Goal: Task Accomplishment & Management: Complete application form

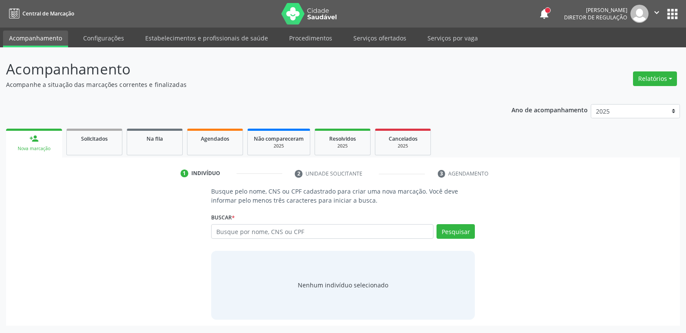
click at [392, 39] on link "Serviços ofertados" at bounding box center [379, 38] width 65 height 15
select select "9"
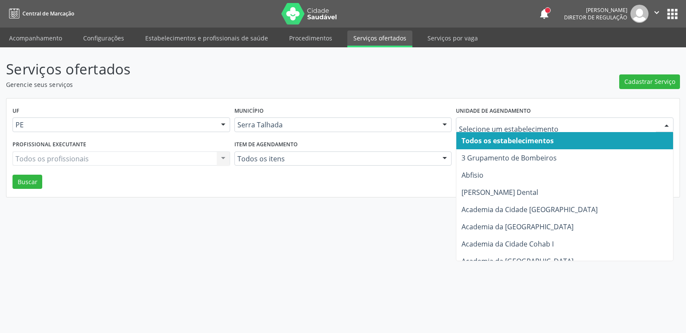
click at [503, 130] on div at bounding box center [564, 125] width 217 height 15
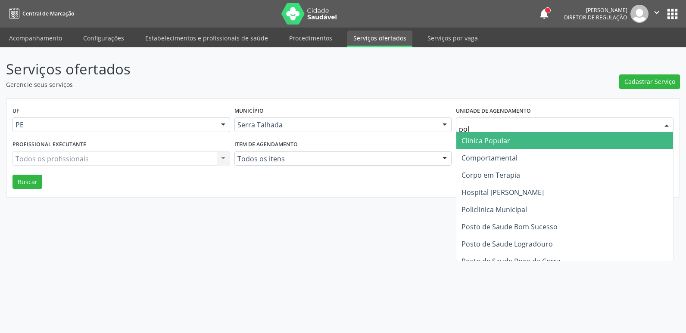
type input "poli"
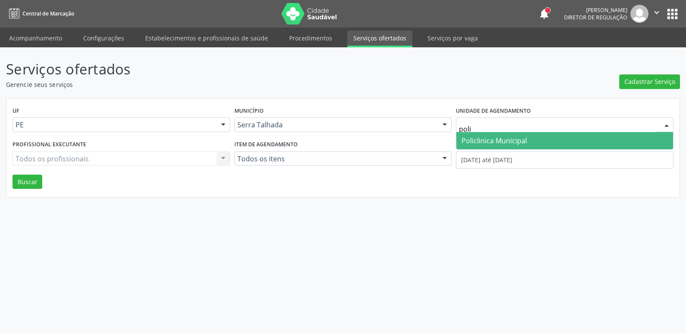
click at [543, 143] on span "Policlinica Municipal" at bounding box center [564, 140] width 217 height 17
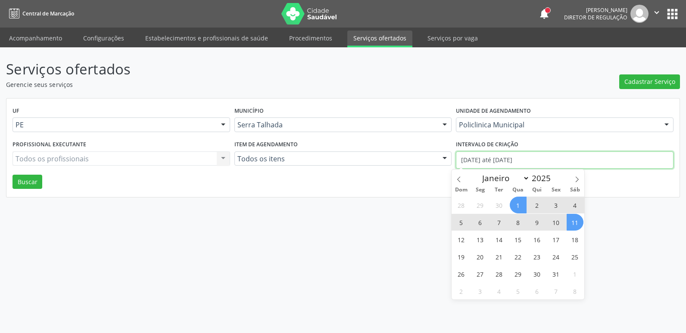
click at [528, 158] on input "01/10/2025 até 11/10/2025" at bounding box center [564, 160] width 217 height 17
click at [462, 178] on span at bounding box center [458, 177] width 15 height 15
select select "8"
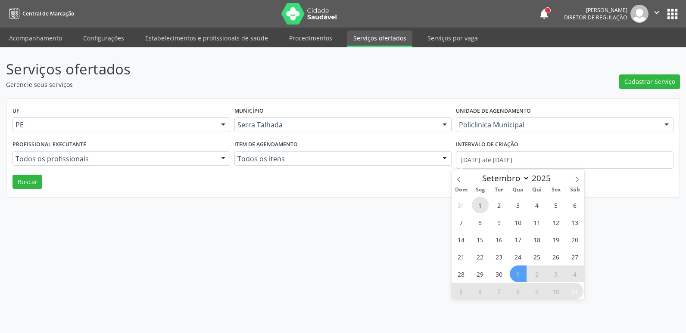
click at [483, 206] on span "1" at bounding box center [480, 205] width 17 height 17
type input "01/09/2025"
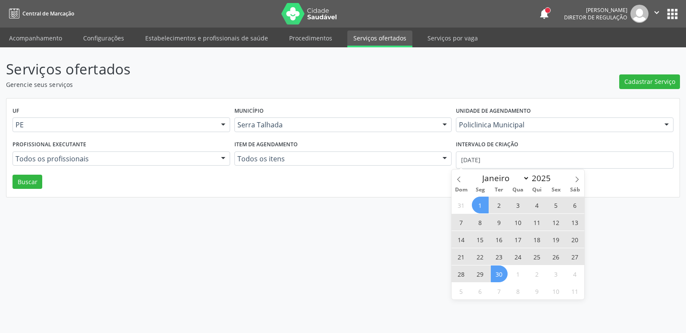
click at [495, 274] on span "30" at bounding box center [498, 274] width 17 height 17
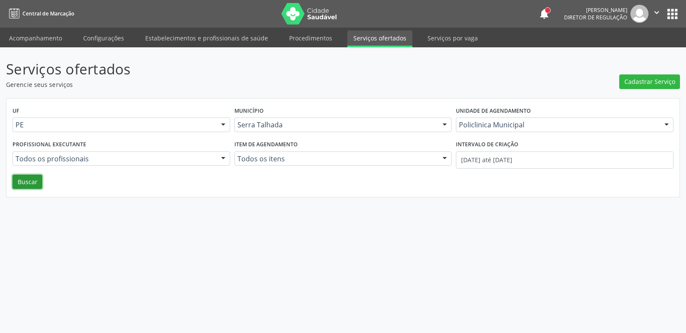
click at [25, 181] on button "Buscar" at bounding box center [27, 182] width 30 height 15
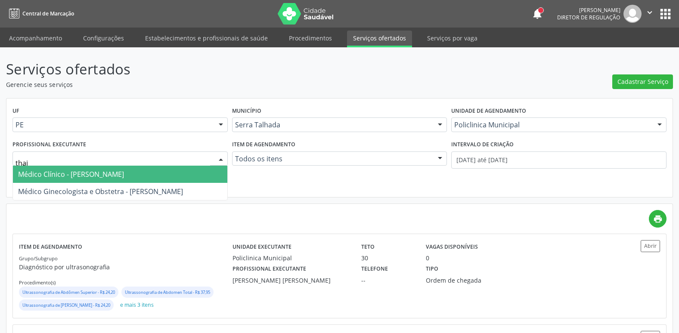
type input "tha"
click at [115, 174] on span "Médico Clínico - [PERSON_NAME]" at bounding box center [71, 174] width 106 height 9
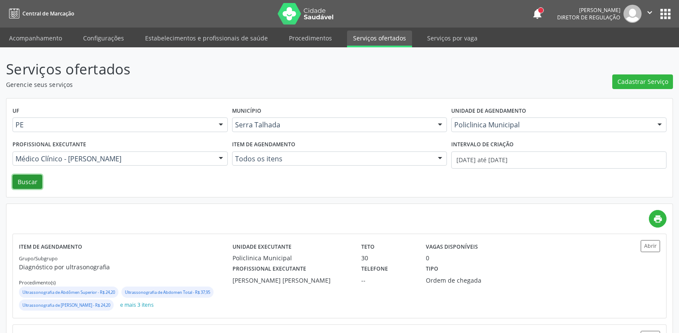
click at [34, 183] on button "Buscar" at bounding box center [27, 182] width 30 height 15
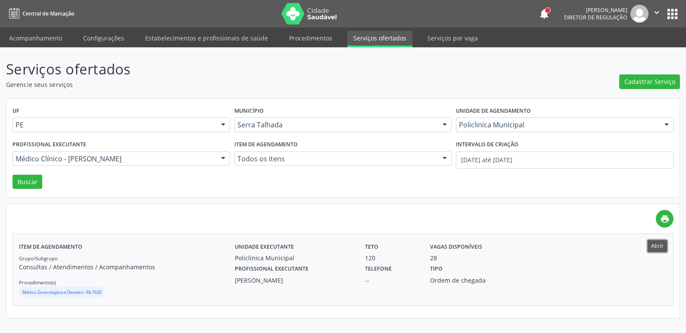
click at [658, 243] on button "Abrir" at bounding box center [656, 246] width 19 height 12
click at [647, 240] on button "Abrir" at bounding box center [656, 246] width 19 height 12
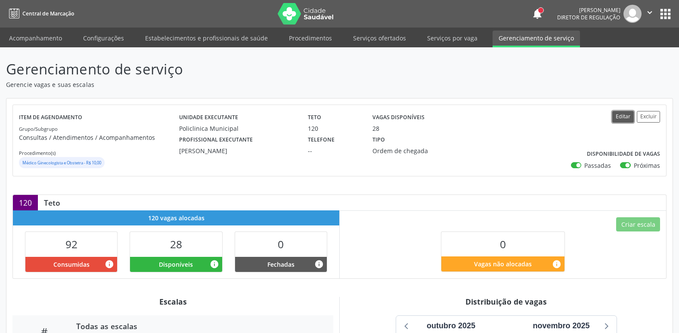
click at [624, 118] on button "Editar" at bounding box center [623, 117] width 22 height 12
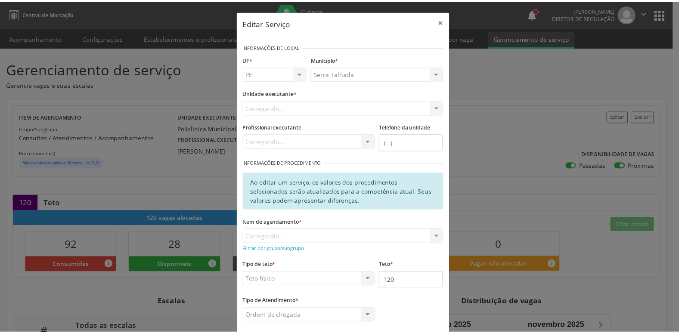
scroll to position [43, 0]
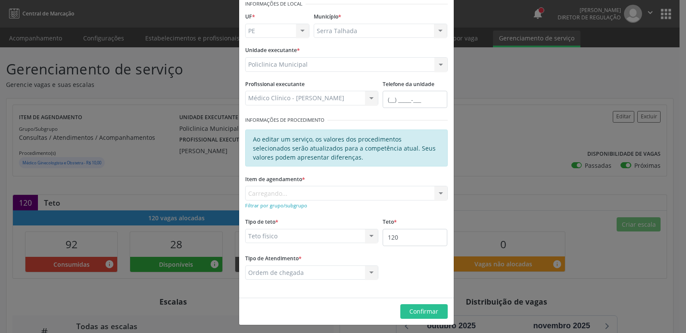
click at [485, 145] on div "Editar Serviço × Informações de Local UF * PE PE Nenhum resultado encontrado pa…" at bounding box center [343, 166] width 686 height 333
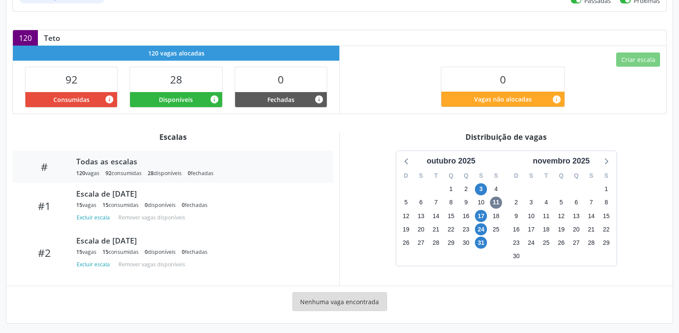
scroll to position [168, 0]
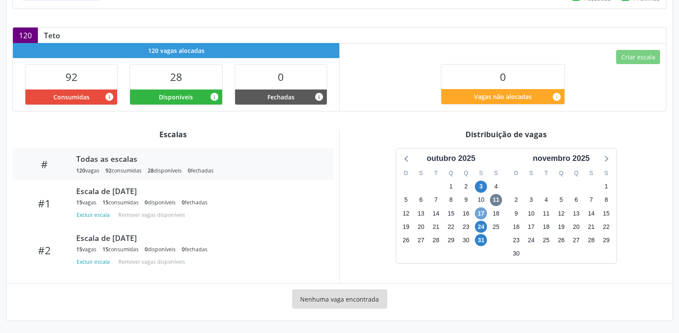
click at [482, 214] on span "17" at bounding box center [481, 214] width 12 height 12
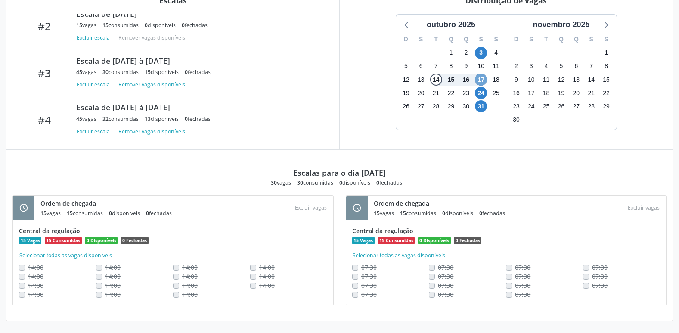
scroll to position [215, 0]
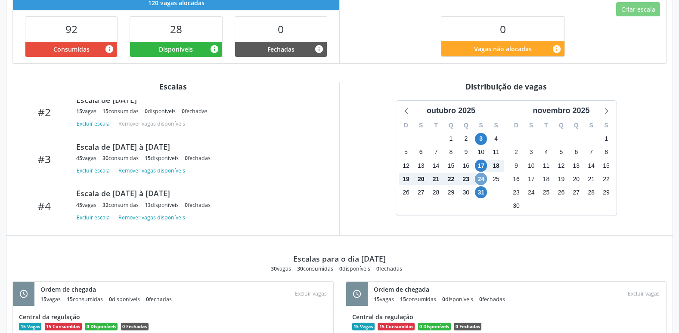
click at [481, 180] on span "24" at bounding box center [481, 179] width 12 height 12
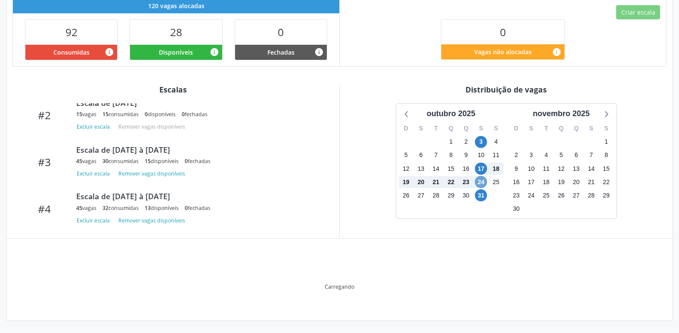
click at [480, 180] on span "24" at bounding box center [481, 182] width 12 height 12
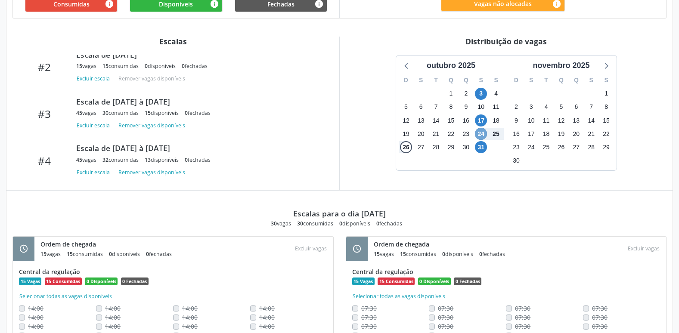
scroll to position [251, 0]
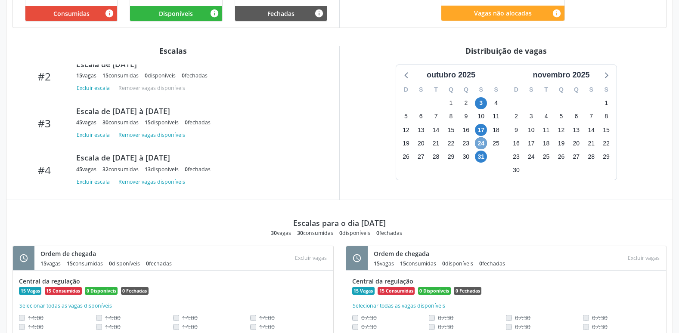
click at [479, 143] on span "24" at bounding box center [481, 143] width 12 height 12
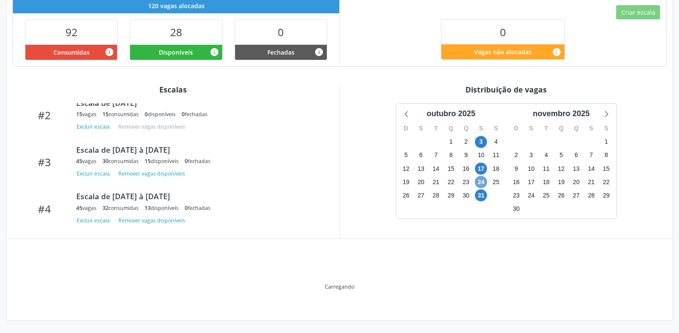
scroll to position [212, 0]
click at [479, 143] on span "3" at bounding box center [481, 142] width 12 height 12
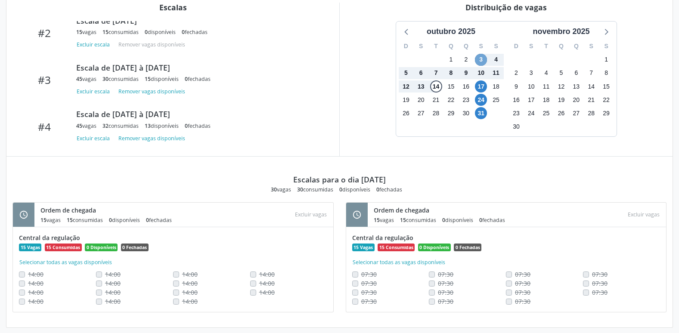
scroll to position [301, 0]
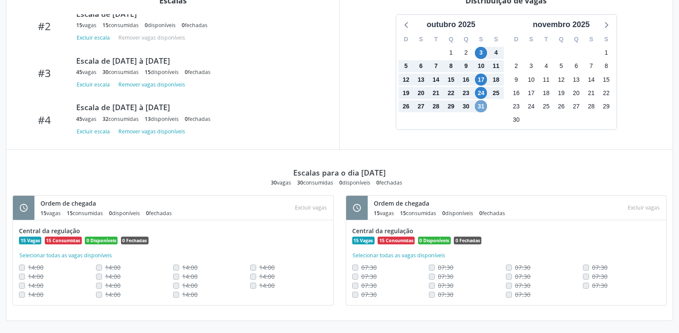
click at [482, 105] on span "31" at bounding box center [481, 106] width 12 height 12
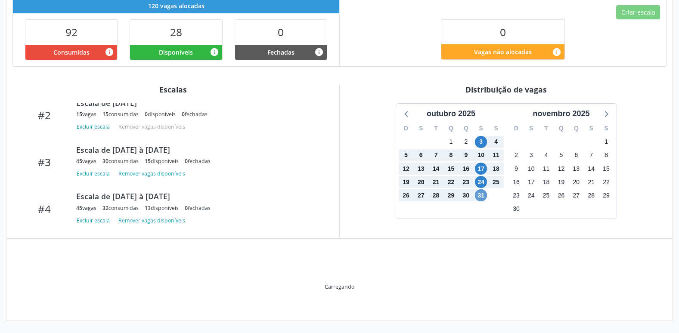
scroll to position [212, 0]
click at [482, 105] on div "outubro 2025" at bounding box center [451, 112] width 110 height 16
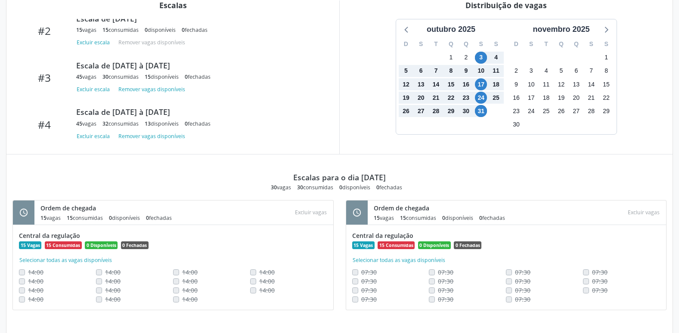
scroll to position [255, 0]
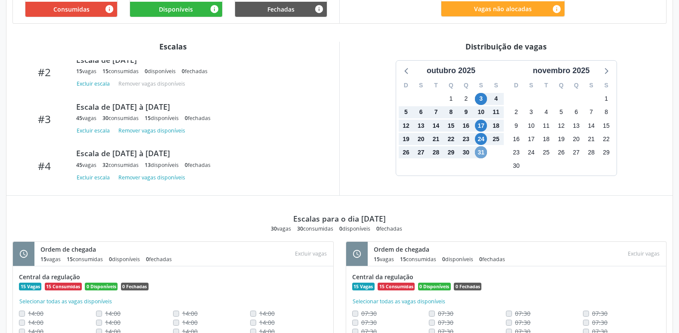
click at [483, 151] on span "31" at bounding box center [481, 152] width 12 height 12
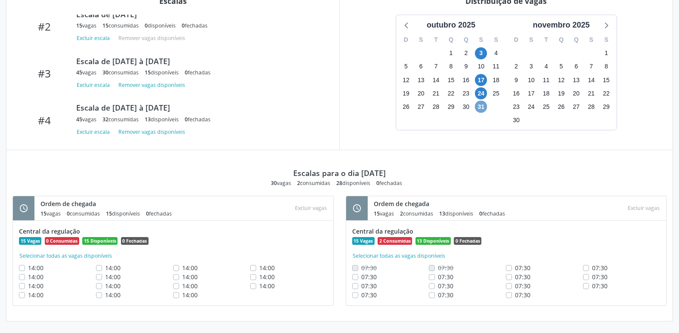
scroll to position [301, 0]
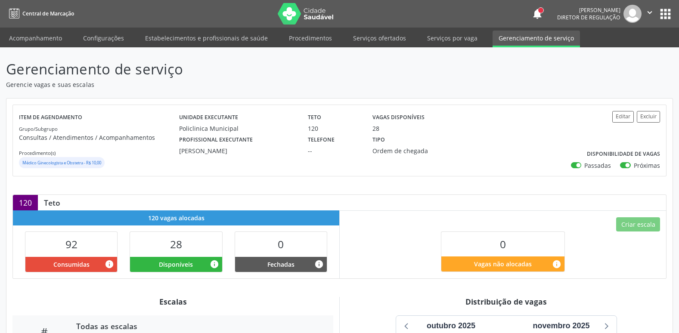
click at [523, 94] on div "Gerenciamento de serviço Gerencie vagas e suas escalas Item de agendamento Grup…" at bounding box center [339, 274] width 667 height 430
click at [436, 40] on link "Serviços por vaga" at bounding box center [452, 38] width 62 height 15
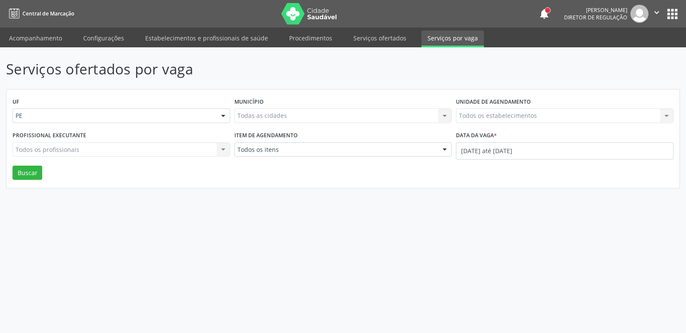
click at [514, 118] on div "Todos os estabelecimentos Todos os estabelecimentos Nenhum resultado encontrado…" at bounding box center [564, 116] width 217 height 15
click at [513, 117] on div "Todos os estabelecimentos Todos os estabelecimentos Nenhum resultado encontrado…" at bounding box center [564, 116] width 217 height 15
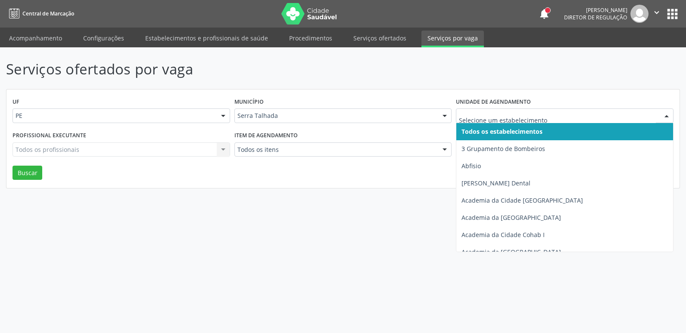
drag, startPoint x: 513, startPoint y: 117, endPoint x: 543, endPoint y: 118, distance: 30.2
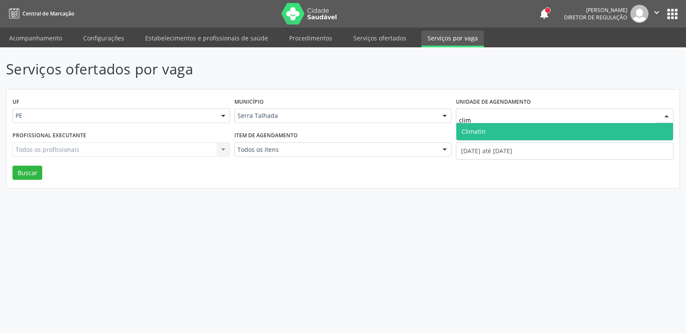
type input "clima"
click at [574, 136] on span "Climatin" at bounding box center [564, 131] width 217 height 17
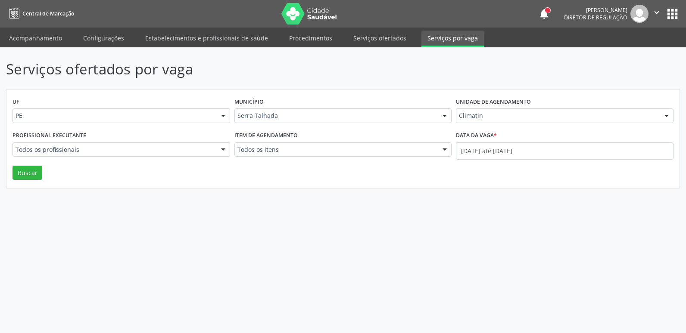
drag, startPoint x: 560, startPoint y: 142, endPoint x: 558, endPoint y: 146, distance: 4.8
click at [559, 143] on div "Data da vaga * 01/10/2025 até 11/10/2025" at bounding box center [564, 144] width 217 height 31
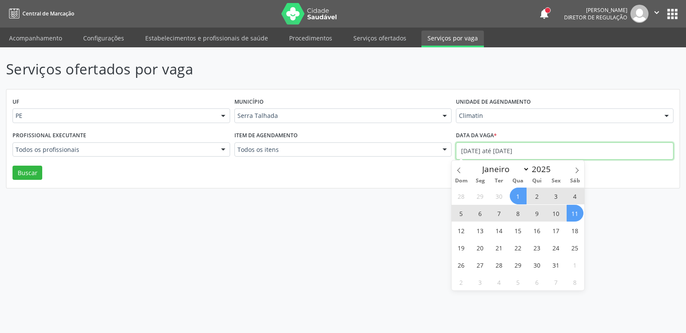
click at [557, 147] on input "01/10/2025 até 11/10/2025" at bounding box center [564, 151] width 217 height 17
click at [462, 171] on span at bounding box center [458, 168] width 15 height 15
select select "8"
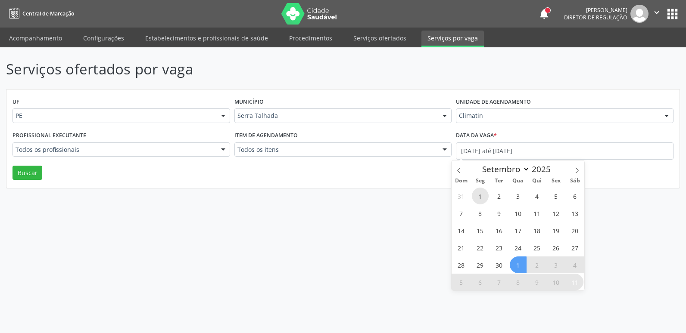
click at [477, 198] on span "1" at bounding box center [480, 196] width 17 height 17
type input "01/09/2025"
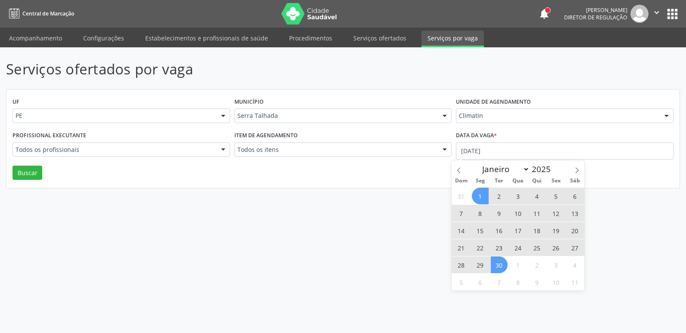
click at [496, 267] on span "30" at bounding box center [498, 265] width 17 height 17
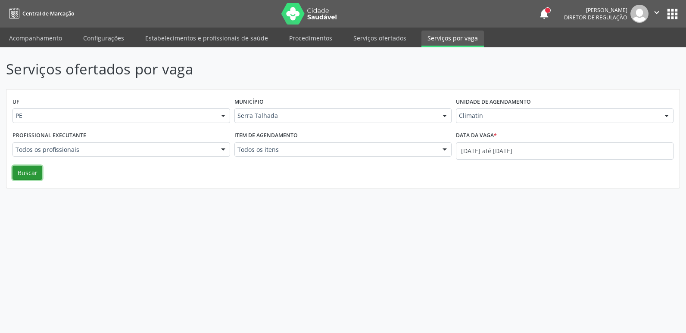
click at [38, 172] on button "Buscar" at bounding box center [27, 173] width 30 height 15
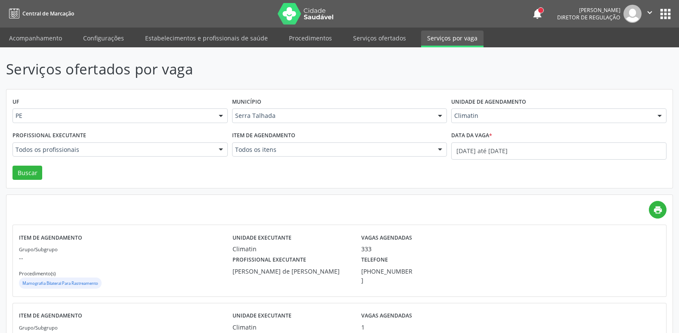
click at [672, 18] on button "apps" at bounding box center [665, 13] width 15 height 15
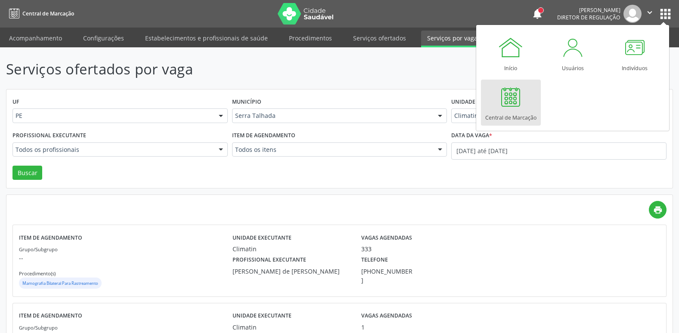
click at [524, 106] on link "Central de Marcação" at bounding box center [511, 103] width 60 height 46
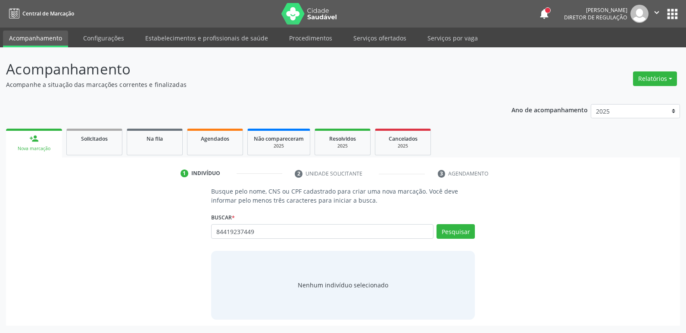
type input "84419237449"
drag, startPoint x: 468, startPoint y: 241, endPoint x: 463, endPoint y: 229, distance: 12.4
click at [468, 240] on div "Pesquisar" at bounding box center [453, 234] width 41 height 21
click at [462, 230] on button "Pesquisar" at bounding box center [455, 231] width 38 height 15
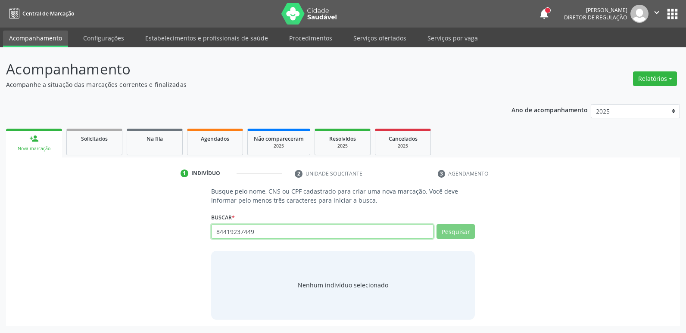
drag, startPoint x: 267, startPoint y: 231, endPoint x: 82, endPoint y: 220, distance: 185.5
click at [82, 220] on div "Busque pelo nome, CNS ou CPF cadastrado para criar uma nova marcação. Você deve…" at bounding box center [342, 253] width 661 height 133
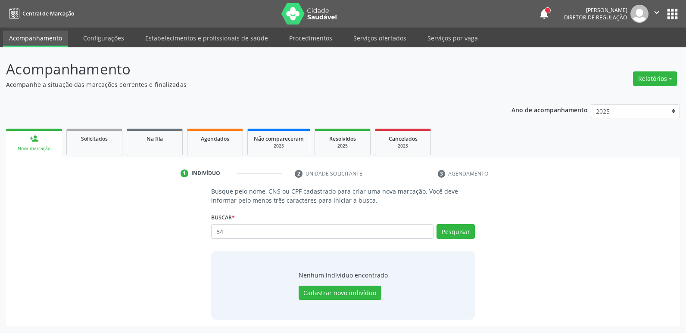
type input "8"
type input "2"
type input "203188061200003"
click at [449, 225] on button "Pesquisar" at bounding box center [455, 231] width 38 height 15
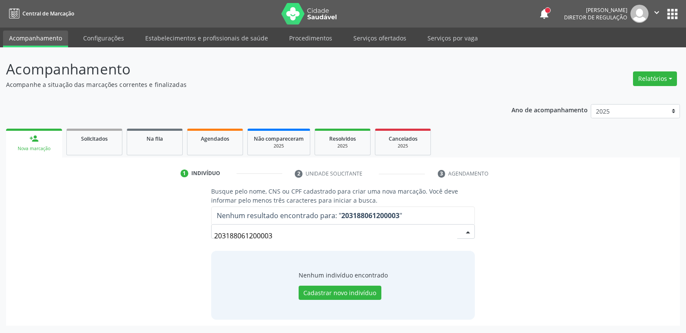
click at [455, 229] on input "203188061200003" at bounding box center [335, 235] width 243 height 17
drag, startPoint x: 295, startPoint y: 236, endPoint x: 192, endPoint y: 223, distance: 104.2
click at [192, 223] on div "Busque pelo nome, CNS ou CPF cadastrado para criar uma nova marcação. Você deve…" at bounding box center [342, 253] width 661 height 133
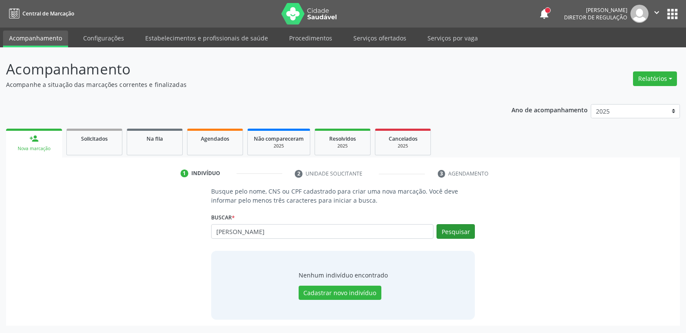
type input "maria do socorro lopes silva mourato"
click at [457, 234] on button "Pesquisar" at bounding box center [455, 231] width 38 height 15
click at [459, 236] on div "maria do socorro lopes silva mourato Busque por nome, CNS ou CPF Maria do Socor…" at bounding box center [343, 234] width 264 height 21
click at [360, 292] on button "Cadastrar novo indivíduo" at bounding box center [339, 293] width 83 height 15
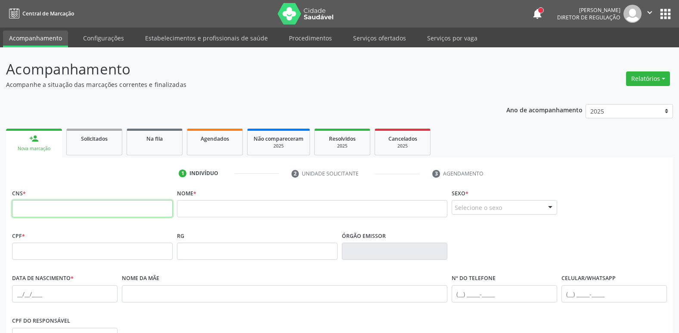
click at [109, 217] on input "text" at bounding box center [92, 208] width 161 height 17
type input "203 1880 6120 0003"
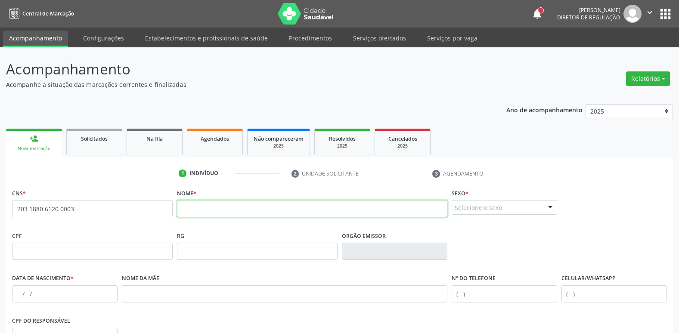
click at [316, 214] on input "text" at bounding box center [312, 208] width 270 height 17
type input "m"
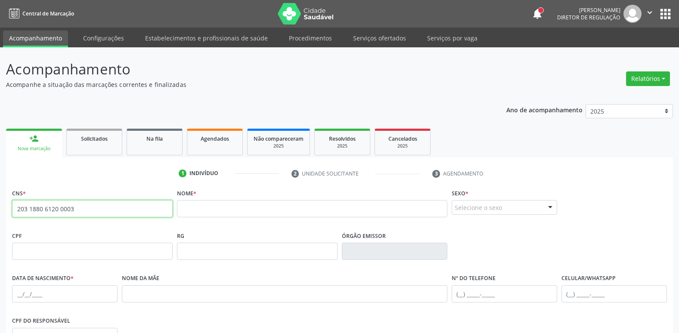
drag, startPoint x: 117, startPoint y: 203, endPoint x: -2, endPoint y: 201, distance: 118.5
click at [0, 201] on html "Central de Marcação notifications Ana Paula da Silva Lima Diretor de regulação …" at bounding box center [339, 166] width 679 height 333
click at [661, 13] on button "apps" at bounding box center [665, 13] width 15 height 15
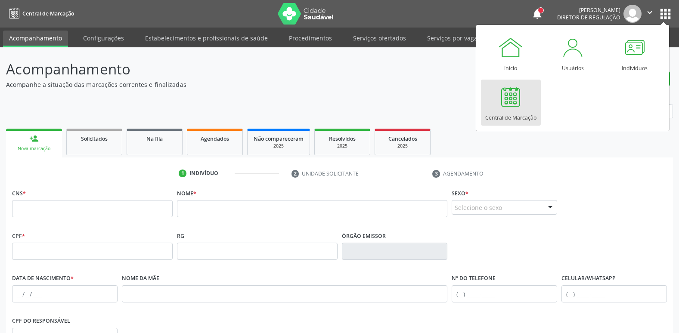
click at [520, 105] on div at bounding box center [511, 97] width 26 height 26
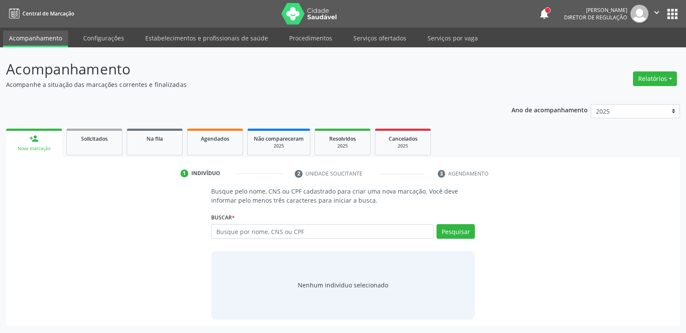
click at [307, 237] on input "text" at bounding box center [322, 231] width 222 height 15
type input "203188061200003"
drag, startPoint x: 450, startPoint y: 234, endPoint x: 450, endPoint y: 243, distance: 9.5
click at [450, 236] on button "Pesquisar" at bounding box center [455, 231] width 38 height 15
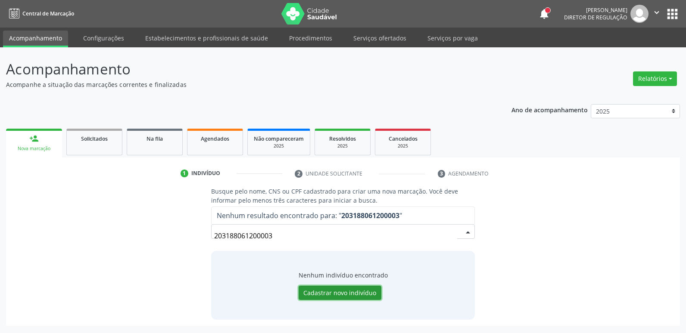
click at [342, 291] on button "Cadastrar novo indivíduo" at bounding box center [339, 293] width 83 height 15
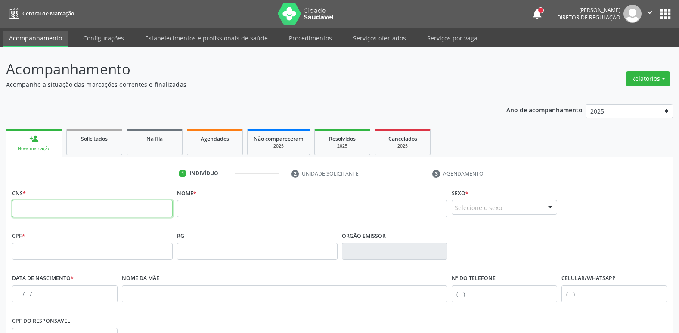
click at [87, 214] on input "text" at bounding box center [92, 208] width 161 height 17
type input "203 1880 6120 0003"
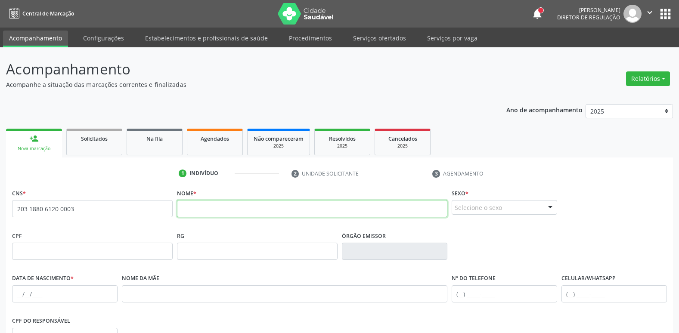
click at [213, 210] on input "text" at bounding box center [312, 208] width 270 height 17
type input "maria do socorro lopes silva mourato"
click at [484, 210] on div "Selecione o sexo" at bounding box center [505, 207] width 106 height 15
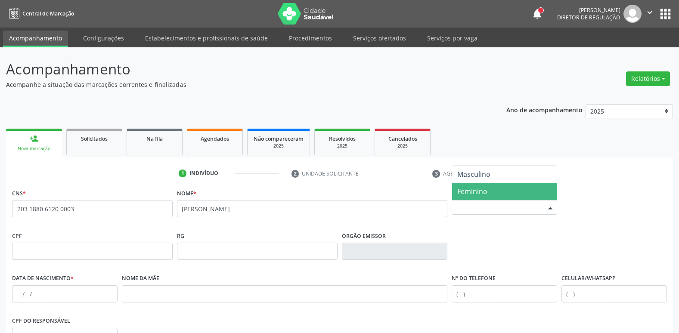
click at [485, 199] on span "Feminino" at bounding box center [504, 191] width 105 height 17
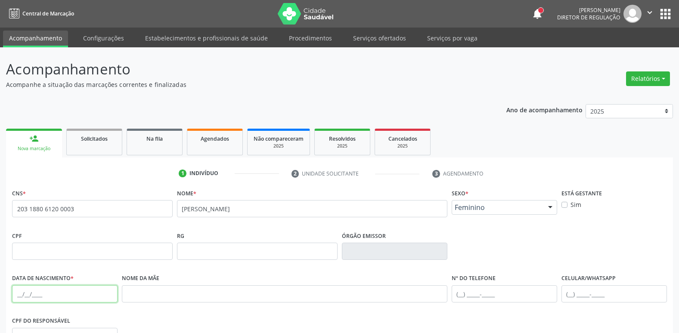
click at [17, 295] on input "text" at bounding box center [65, 294] width 106 height 17
type input "31/07/1970"
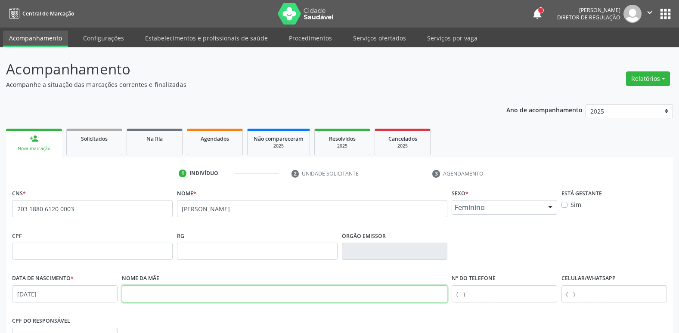
click at [166, 290] on input "text" at bounding box center [285, 294] width 326 height 17
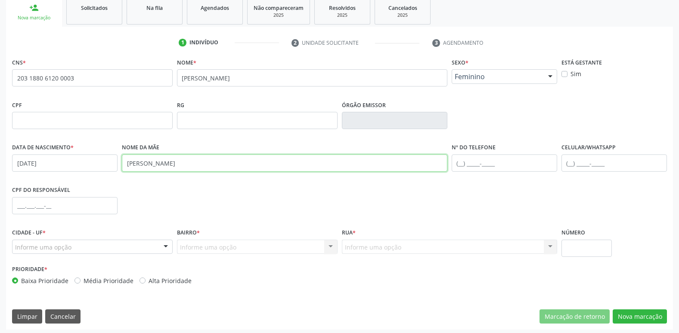
scroll to position [133, 0]
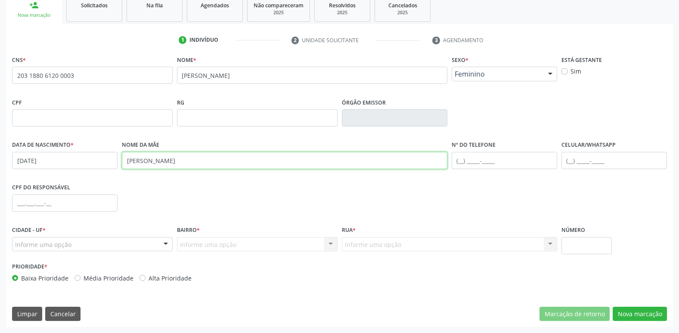
type input "rita lopes da silva"
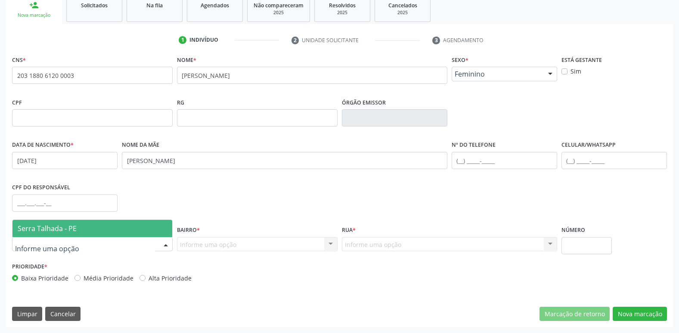
click at [101, 245] on div at bounding box center [92, 244] width 161 height 15
click at [100, 222] on span "Serra Talhada - PE" at bounding box center [92, 228] width 160 height 17
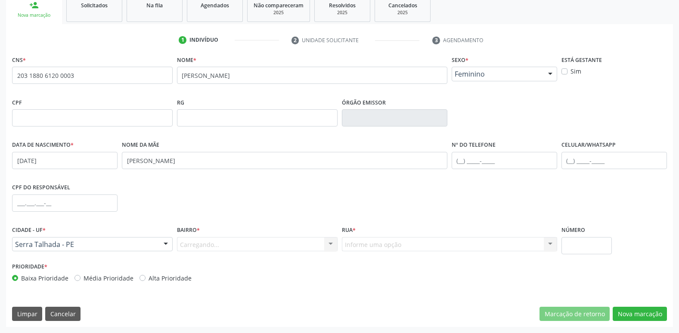
click at [249, 248] on div "Carregando... Nenhum resultado encontrado para: " " Nenhuma opção encontrada. D…" at bounding box center [257, 244] width 161 height 15
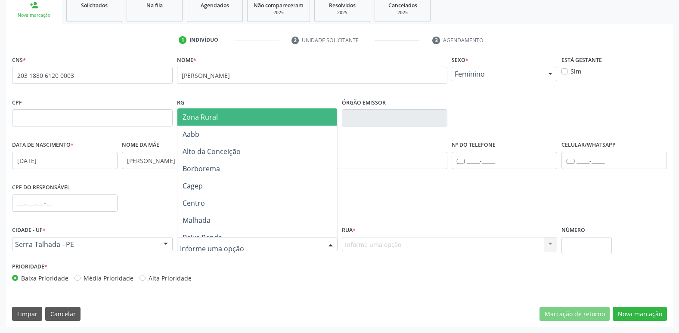
click at [253, 244] on div at bounding box center [257, 244] width 161 height 15
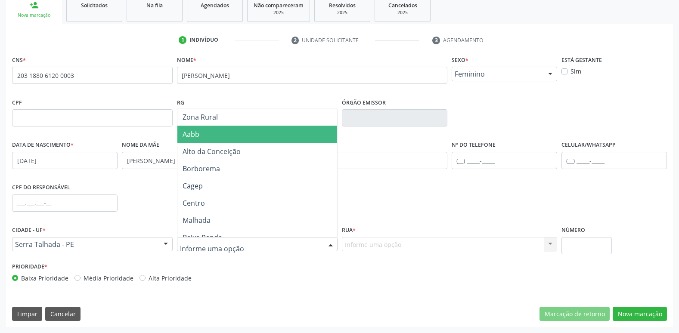
click at [256, 139] on span "Aabb" at bounding box center [257, 134] width 160 height 17
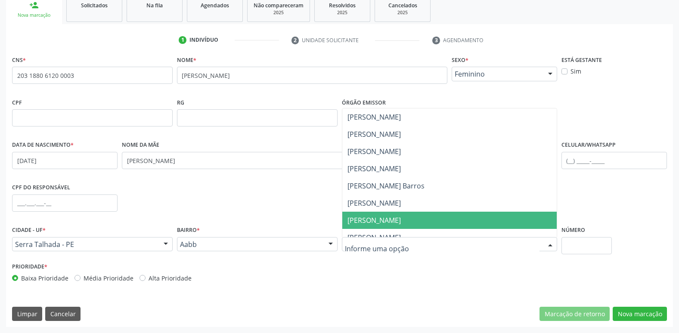
click at [424, 214] on span "Joao Rodrigues de Lima" at bounding box center [449, 220] width 214 height 17
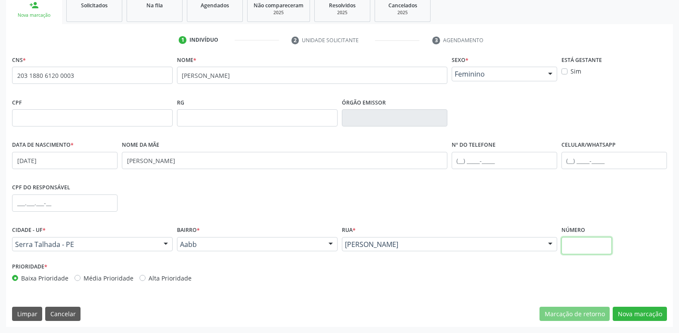
click at [571, 248] on input "text" at bounding box center [587, 245] width 51 height 17
type input "20"
drag, startPoint x: 631, startPoint y: 317, endPoint x: 623, endPoint y: 314, distance: 8.6
click at [631, 317] on button "Nova marcação" at bounding box center [640, 314] width 54 height 15
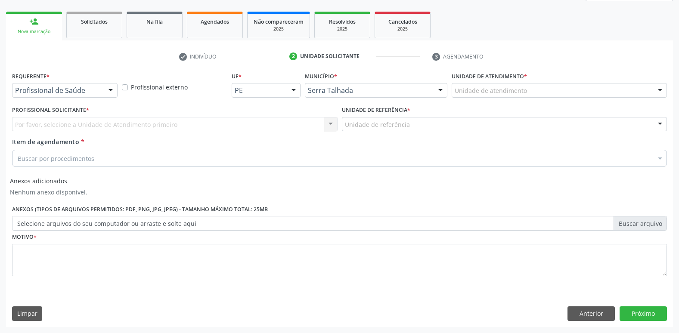
click at [110, 93] on div at bounding box center [110, 91] width 13 height 15
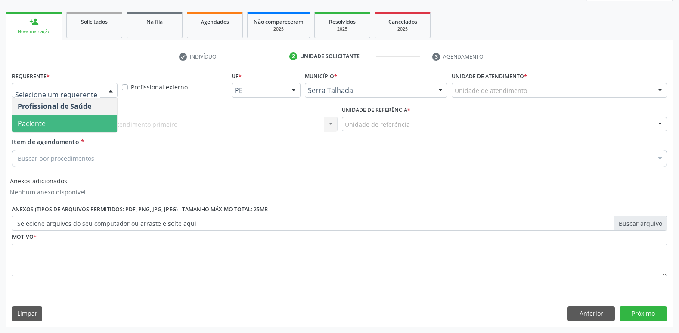
click at [94, 119] on span "Paciente" at bounding box center [64, 123] width 105 height 17
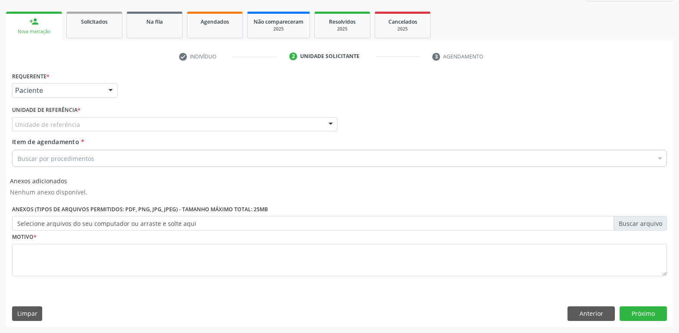
click at [86, 122] on div "Unidade de referência" at bounding box center [175, 124] width 326 height 15
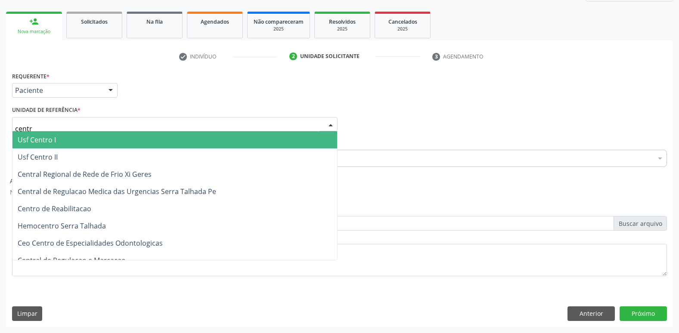
type input "centro"
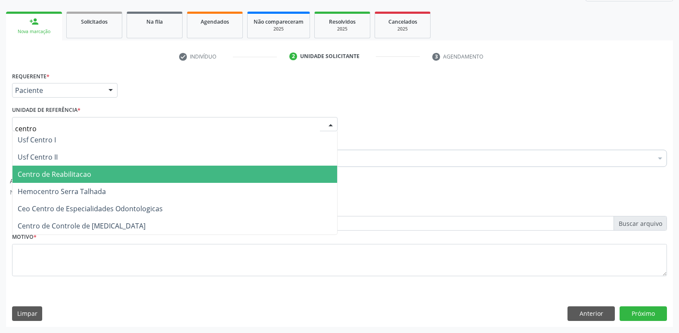
click at [93, 174] on span "Centro de Reabilitacao" at bounding box center [174, 174] width 325 height 17
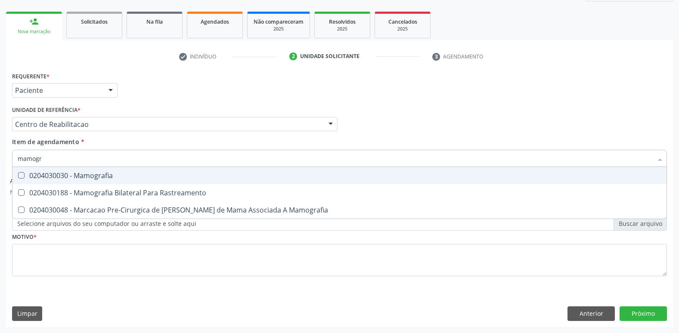
type input "mamogra"
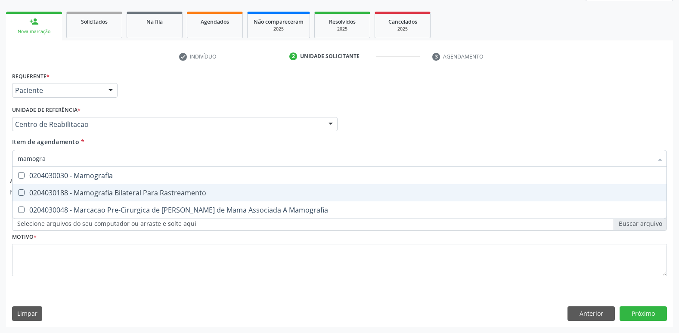
click at [89, 190] on div "0204030188 - Mamografia Bilateral Para Rastreamento" at bounding box center [340, 192] width 644 height 7
checkbox Rastreamento "true"
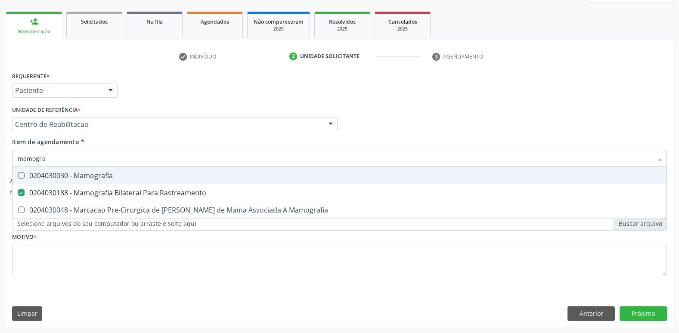
type input "mamogra"
click at [359, 92] on div "Requerente * Paciente Profissional de Saúde Paciente Nenhum resultado encontrad…" at bounding box center [339, 87] width 659 height 34
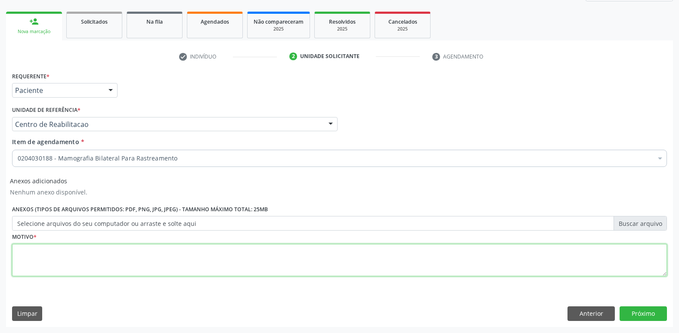
click at [149, 260] on textarea at bounding box center [339, 260] width 655 height 33
type textarea "......"
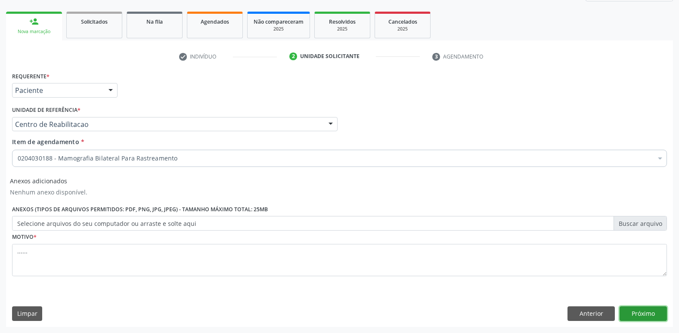
click at [633, 311] on button "Próximo" at bounding box center [643, 314] width 47 height 15
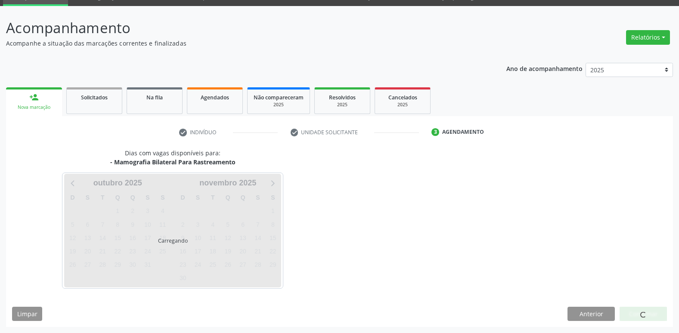
scroll to position [41, 0]
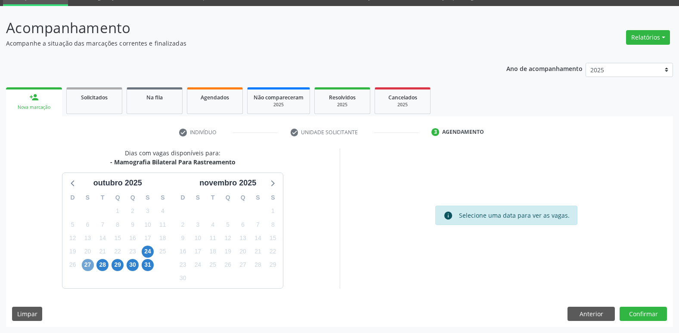
click at [93, 263] on span "27" at bounding box center [88, 265] width 12 height 12
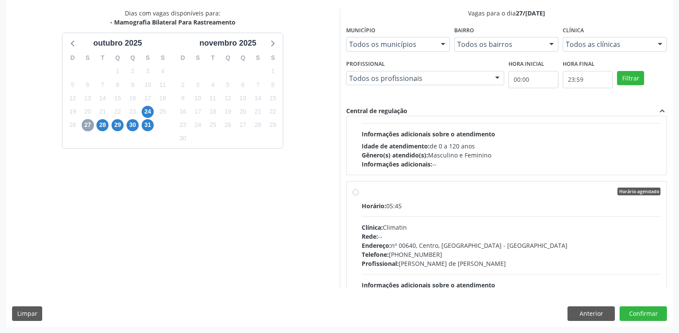
scroll to position [560, 0]
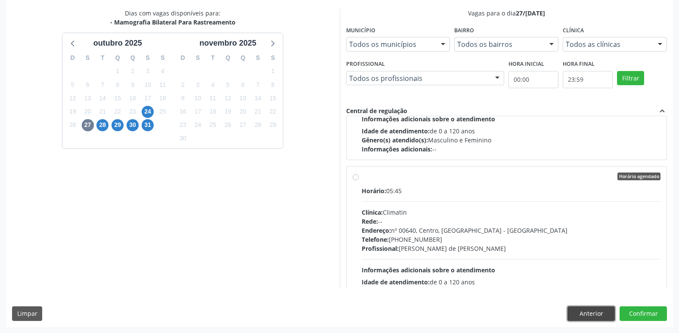
click at [584, 311] on button "Anterior" at bounding box center [591, 314] width 47 height 15
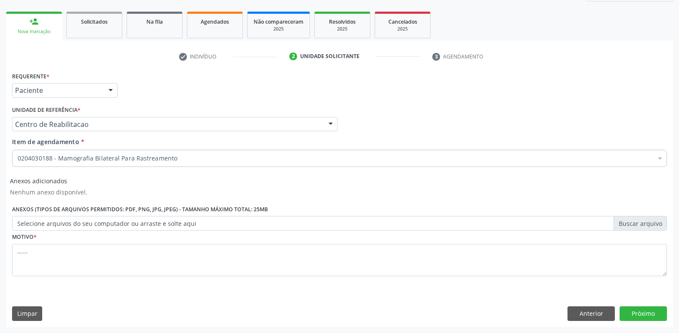
scroll to position [117, 0]
click at [599, 312] on button "Anterior" at bounding box center [591, 314] width 47 height 15
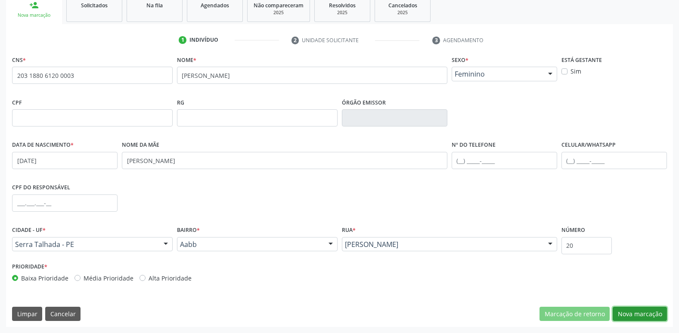
click at [639, 310] on button "Nova marcação" at bounding box center [640, 314] width 54 height 15
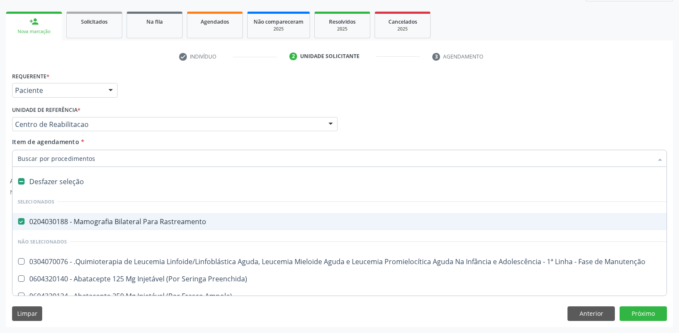
click at [25, 180] on div "Desfazer seleção" at bounding box center [352, 181] width 681 height 17
checkbox Rastreamento "false"
click at [116, 157] on input "Item de agendamento *" at bounding box center [335, 158] width 635 height 17
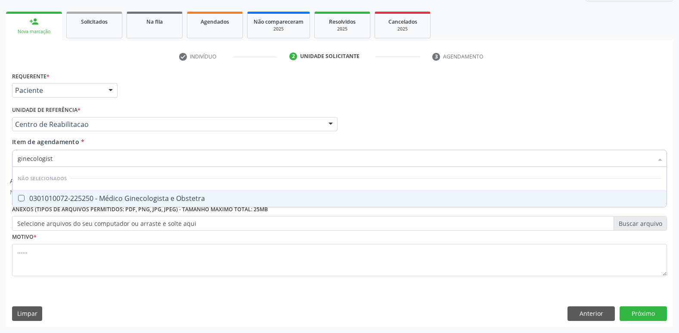
type input "ginecologista"
drag, startPoint x: 22, startPoint y: 195, endPoint x: 105, endPoint y: 236, distance: 92.4
click at [22, 194] on span "0301010072-225250 - Médico Ginecologista e Obstetra" at bounding box center [339, 198] width 654 height 17
checkbox Obstetra "true"
click at [627, 310] on button "Próximo" at bounding box center [643, 314] width 47 height 15
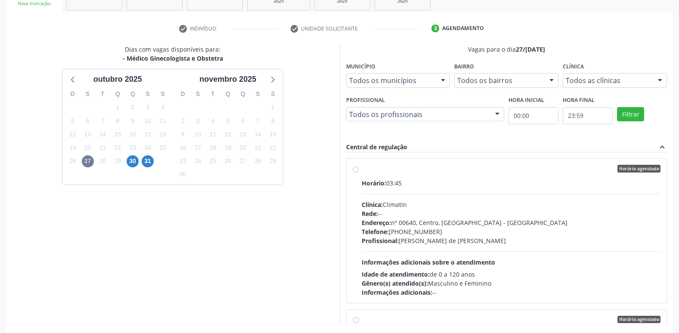
scroll to position [160, 0]
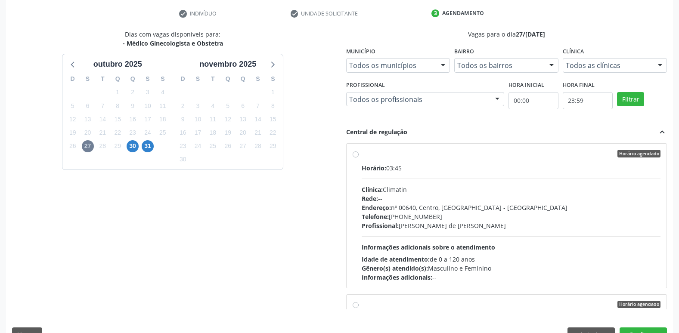
click at [362, 155] on label "Horário agendado Horário: 03:45 Clínica: Climatin Rede: -- Endereço: nº 00640, …" at bounding box center [511, 216] width 299 height 132
click at [357, 155] on input "Horário agendado Horário: 03:45 Clínica: Climatin Rede: -- Endereço: nº 00640, …" at bounding box center [356, 154] width 6 height 8
radio input "true"
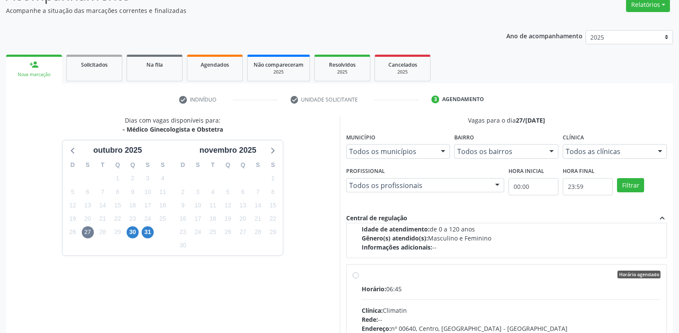
scroll to position [947, 0]
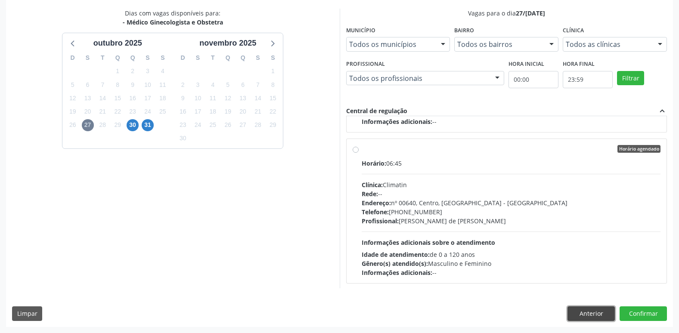
click at [593, 310] on button "Anterior" at bounding box center [591, 314] width 47 height 15
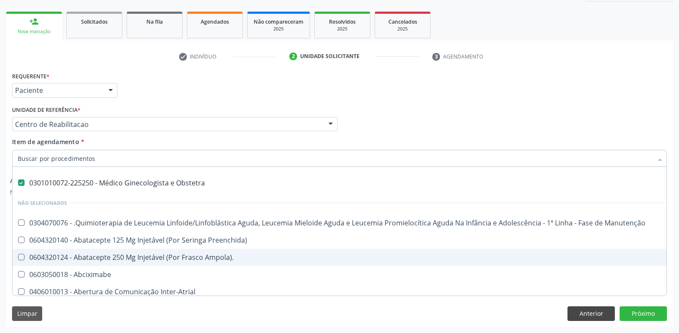
scroll to position [86, 0]
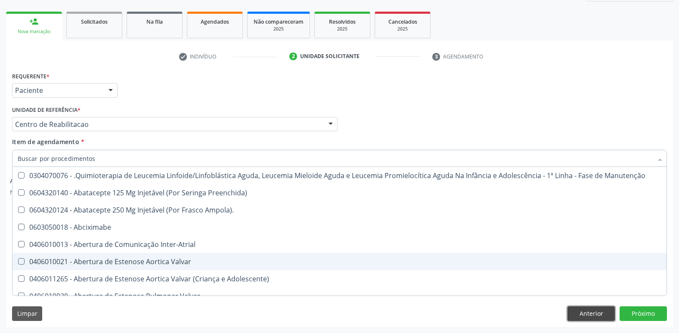
click at [589, 310] on button "Anterior" at bounding box center [591, 314] width 47 height 15
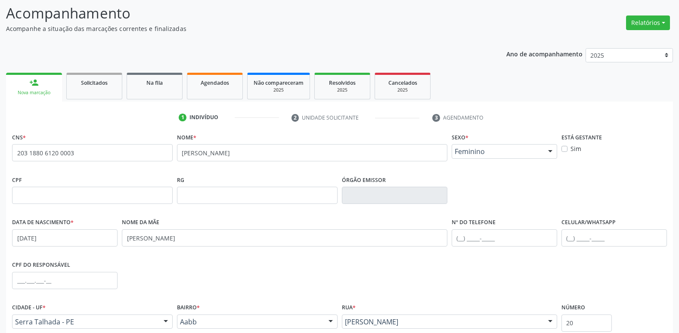
scroll to position [133, 0]
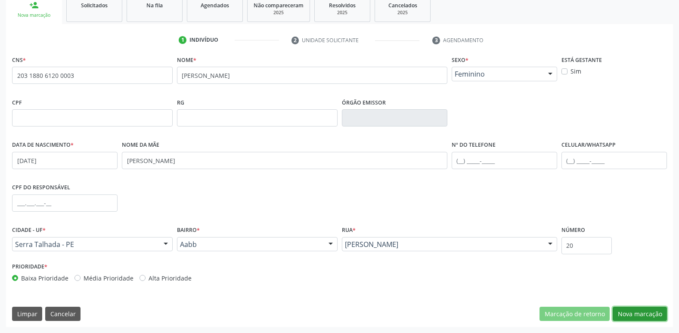
click at [619, 313] on button "Nova marcação" at bounding box center [640, 314] width 54 height 15
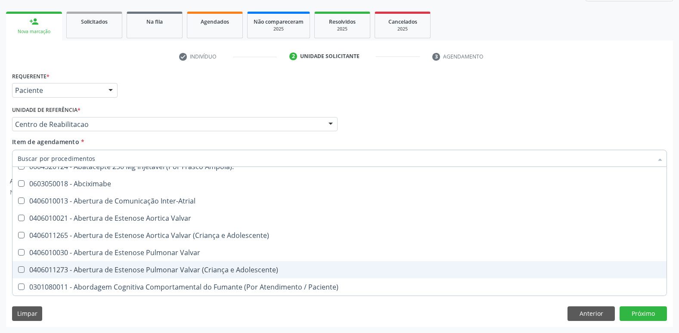
scroll to position [129, 0]
click at [637, 308] on button "Próximo" at bounding box center [643, 314] width 47 height 15
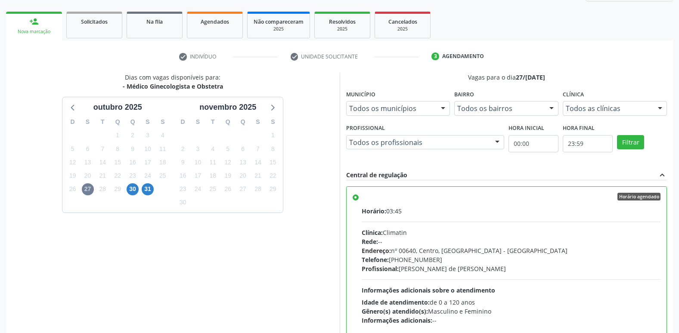
scroll to position [0, 0]
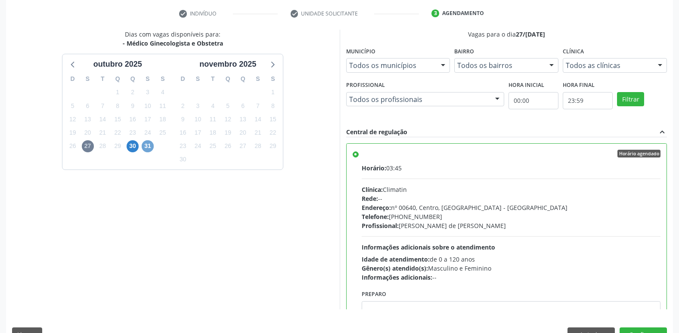
click at [152, 147] on span "31" at bounding box center [148, 146] width 12 height 12
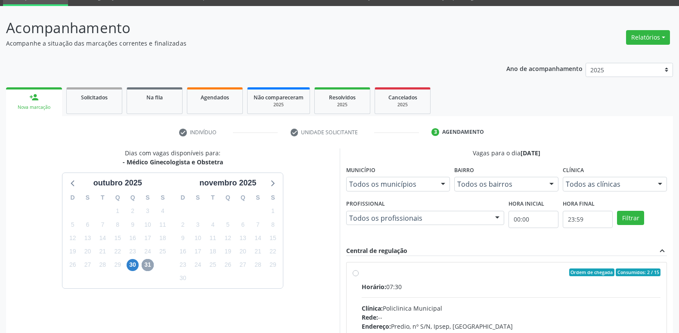
scroll to position [160, 0]
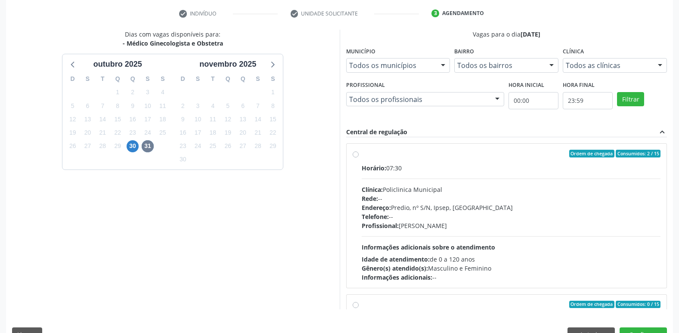
click at [356, 158] on div "Ordem de chegada Consumidos: 2 / 15 Horário: 07:30 Clínica: Policlinica Municip…" at bounding box center [507, 216] width 308 height 132
radio input "true"
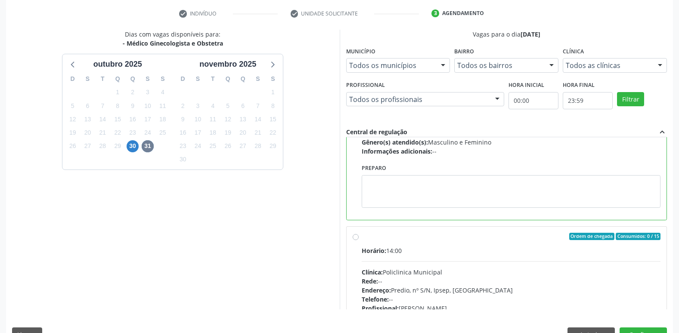
scroll to position [129, 0]
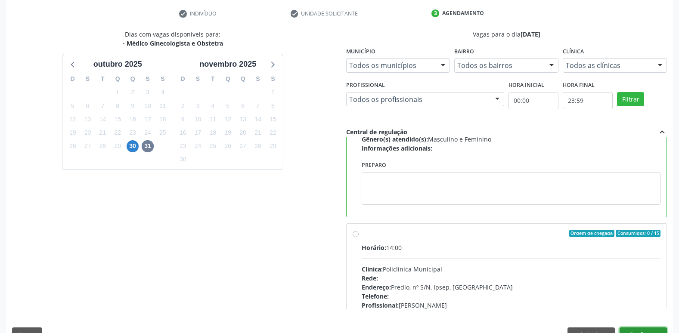
click at [639, 329] on button "Confirmar" at bounding box center [643, 335] width 47 height 15
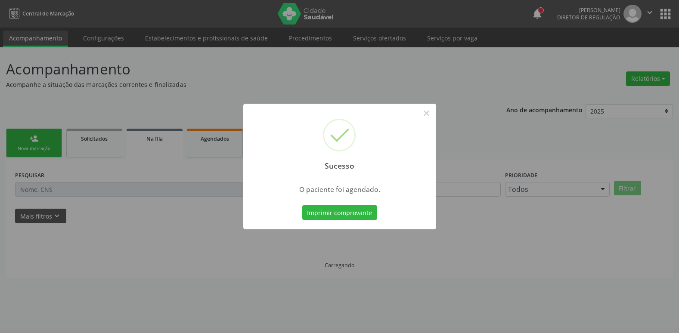
scroll to position [0, 0]
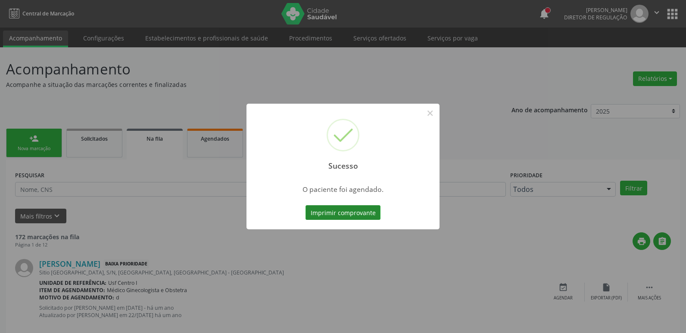
click at [335, 212] on button "Imprimir comprovante" at bounding box center [342, 212] width 75 height 15
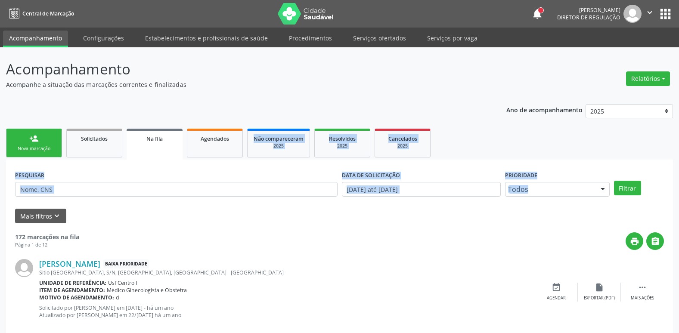
drag, startPoint x: 222, startPoint y: 221, endPoint x: 164, endPoint y: 197, distance: 62.9
click at [164, 197] on div "PESQUISAR" at bounding box center [176, 186] width 327 height 34
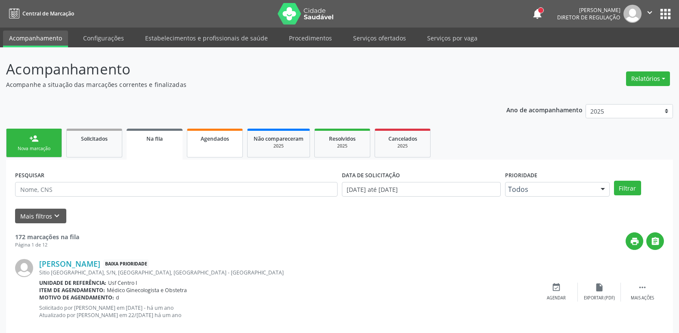
click at [212, 145] on link "Agendados" at bounding box center [215, 143] width 56 height 29
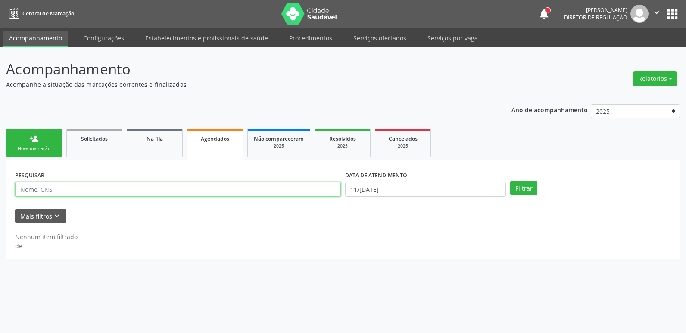
paste input "203 1880 6120 0003"
type input "203 1880 6120 0003"
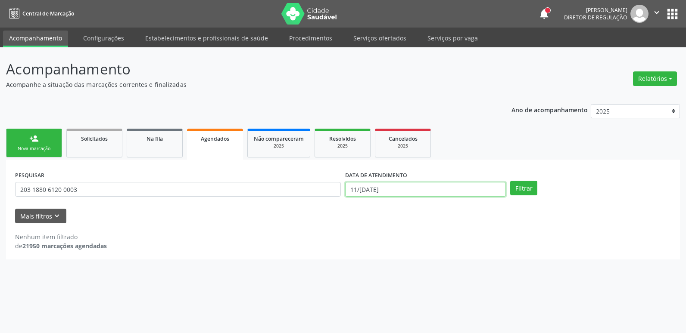
click at [361, 186] on input "11/10/2025" at bounding box center [425, 189] width 161 height 15
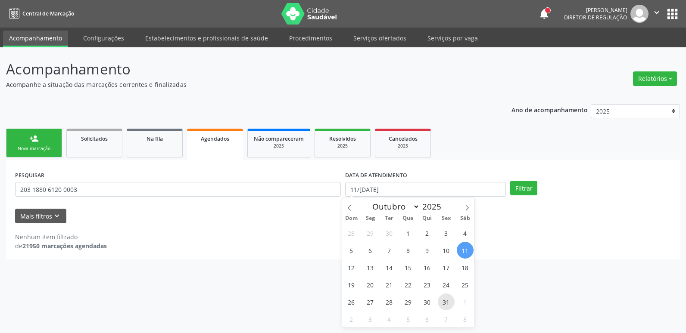
click at [444, 302] on span "31" at bounding box center [446, 302] width 17 height 17
type input "31/10/2025"
click at [444, 302] on span "31" at bounding box center [446, 302] width 17 height 17
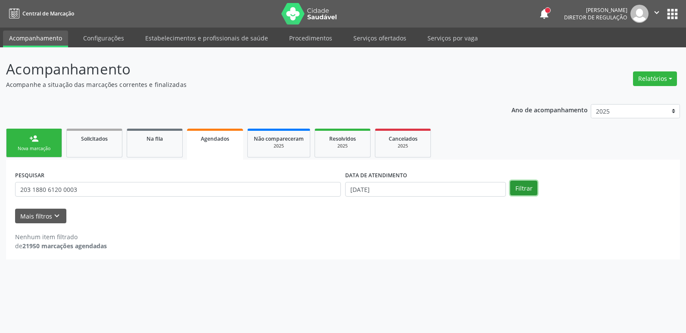
click at [521, 186] on button "Filtrar" at bounding box center [523, 188] width 27 height 15
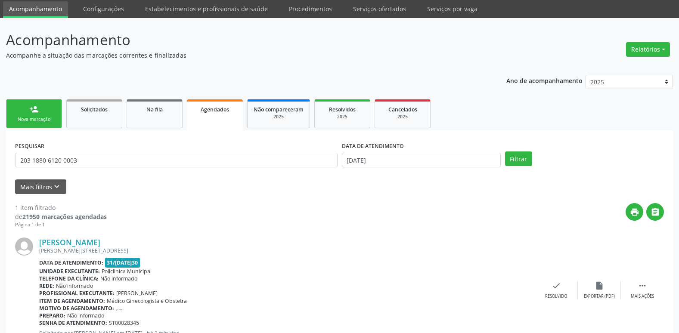
scroll to position [63, 0]
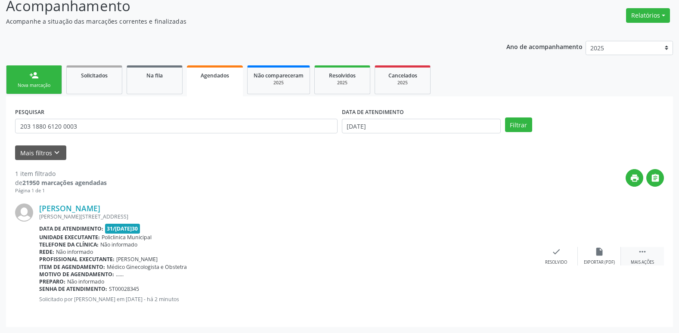
click at [647, 249] on div " Mais ações" at bounding box center [642, 256] width 43 height 19
click at [477, 252] on div "print Imprimir" at bounding box center [470, 256] width 43 height 19
click at [481, 254] on div "print Imprimir" at bounding box center [470, 256] width 43 height 19
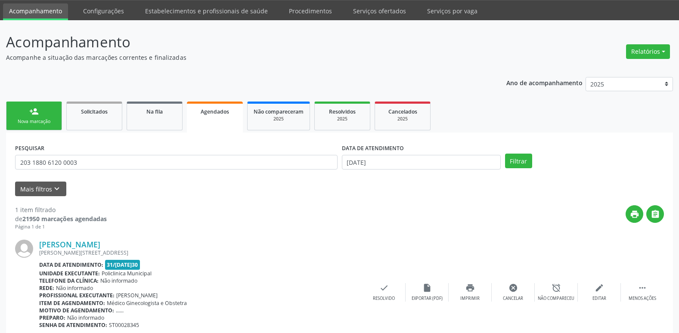
scroll to position [0, 0]
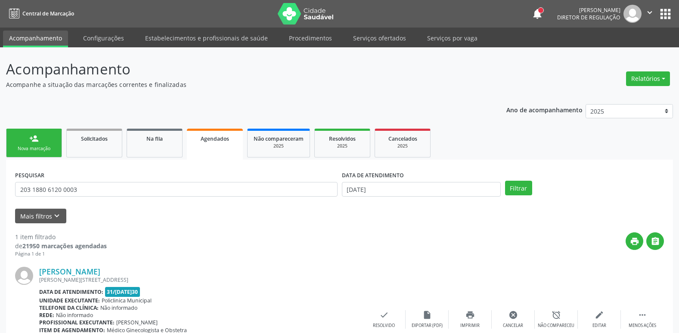
click at [668, 12] on button "apps" at bounding box center [665, 13] width 15 height 15
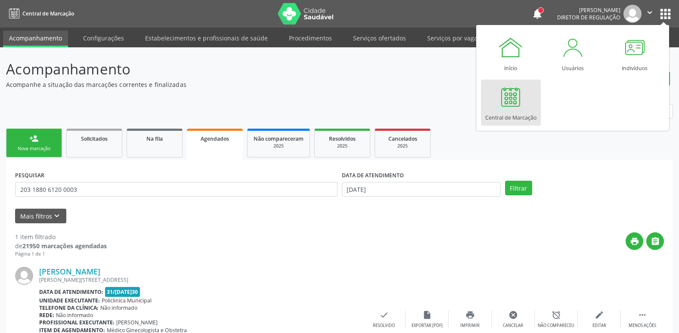
click at [525, 114] on div "Central de Marcação" at bounding box center [510, 116] width 51 height 12
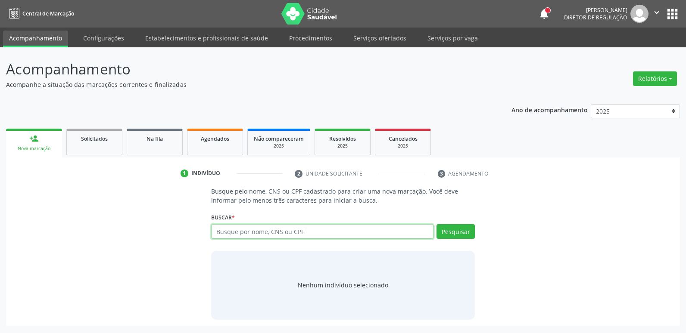
click at [658, 12] on icon "" at bounding box center [656, 12] width 9 height 9
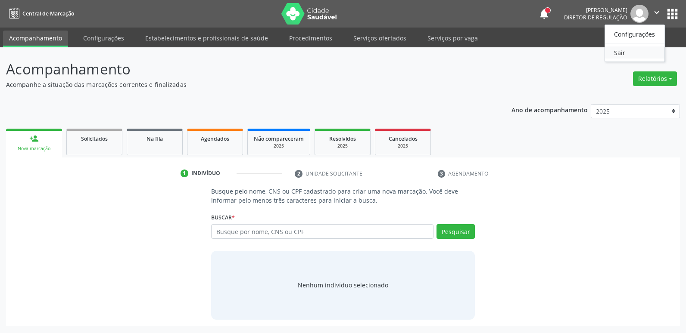
click at [649, 51] on link "Sair" at bounding box center [634, 53] width 59 height 12
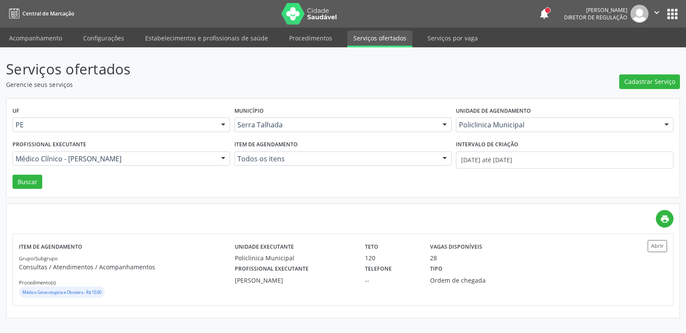
click at [658, 11] on icon "" at bounding box center [656, 12] width 9 height 9
click at [646, 49] on link "Sair" at bounding box center [634, 53] width 59 height 12
